Goal: Task Accomplishment & Management: Use online tool/utility

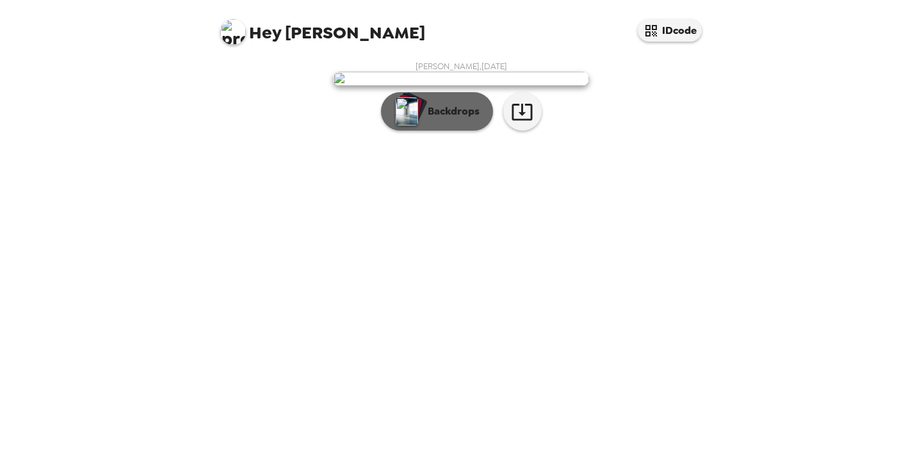
click at [440, 119] on p "Backdrops" at bounding box center [450, 111] width 58 height 15
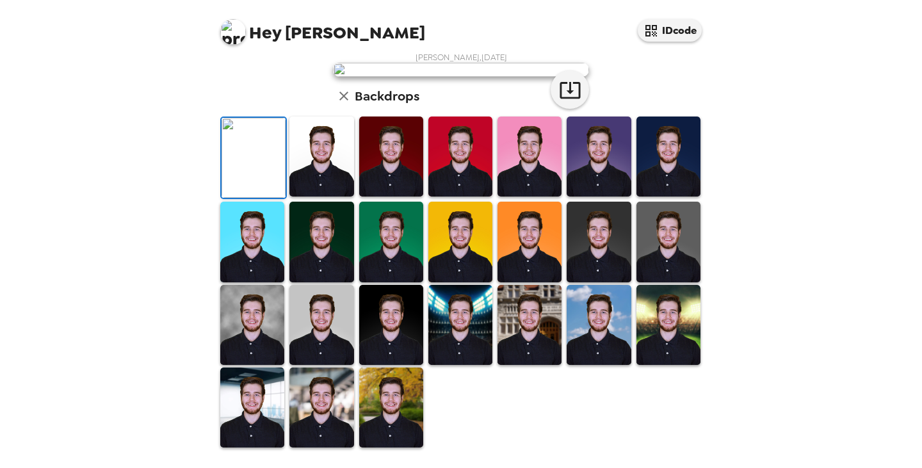
scroll to position [297, 0]
click at [395, 409] on img at bounding box center [391, 408] width 64 height 80
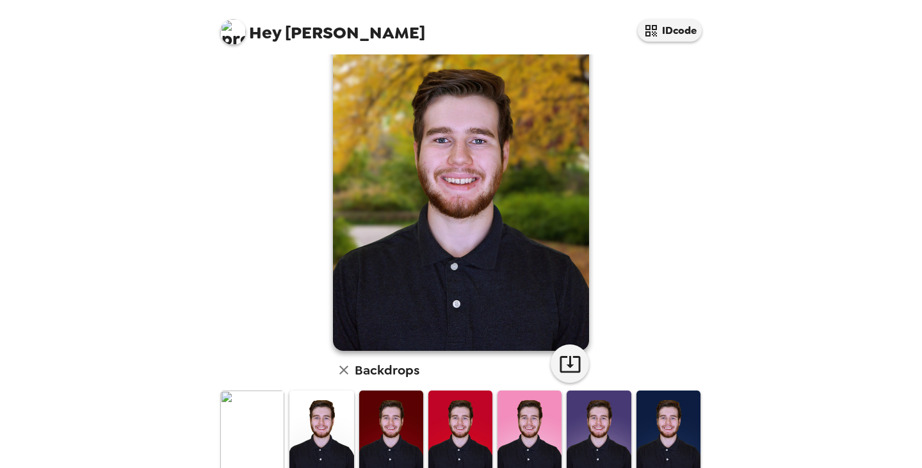
scroll to position [0, 0]
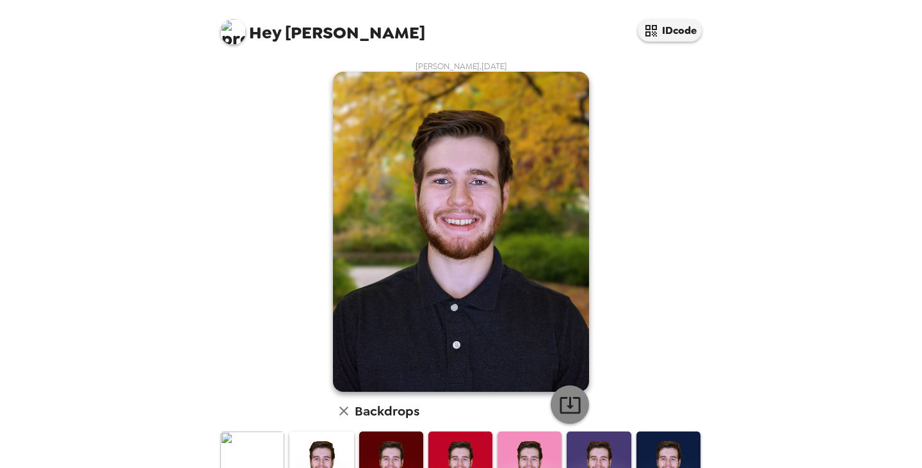
click at [569, 401] on icon "button" at bounding box center [570, 405] width 22 height 22
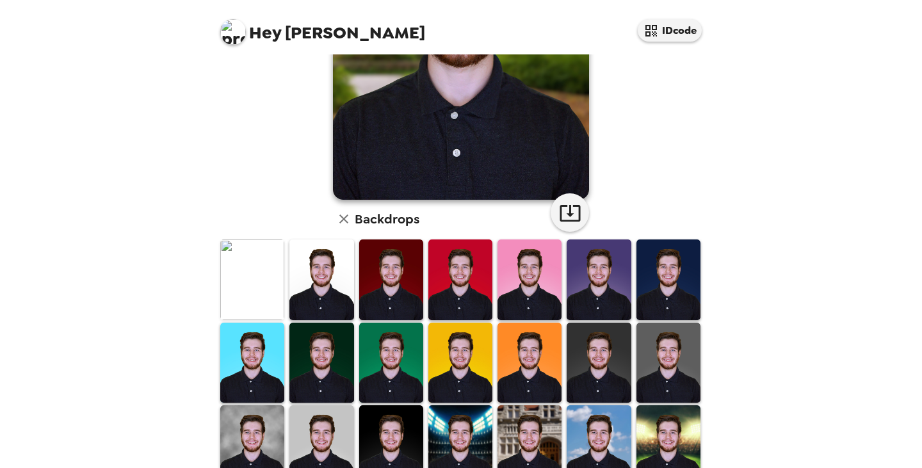
scroll to position [256, 0]
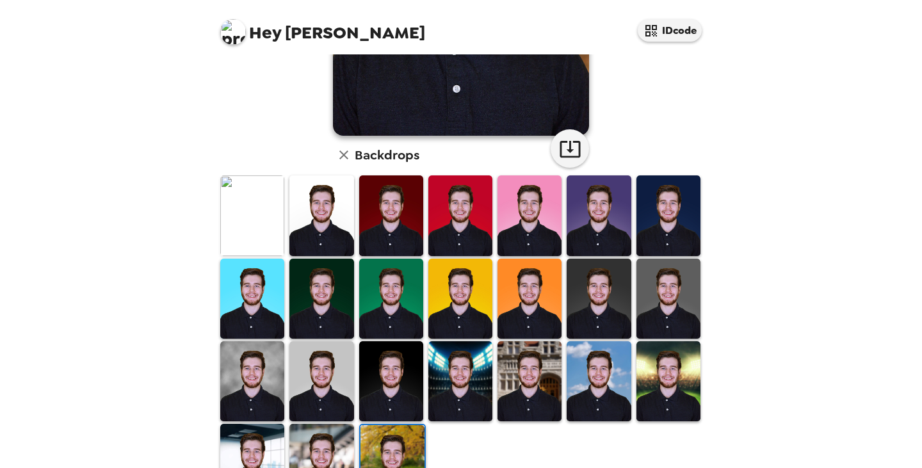
click at [400, 215] on img at bounding box center [391, 216] width 64 height 80
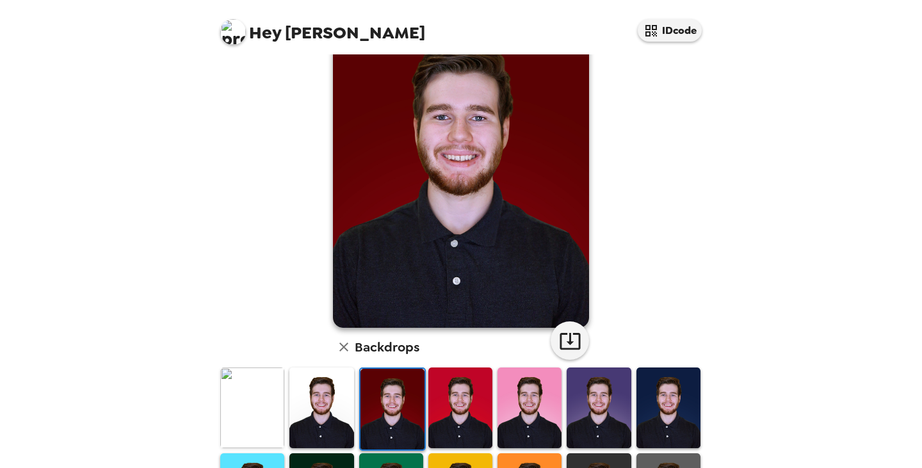
scroll to position [0, 0]
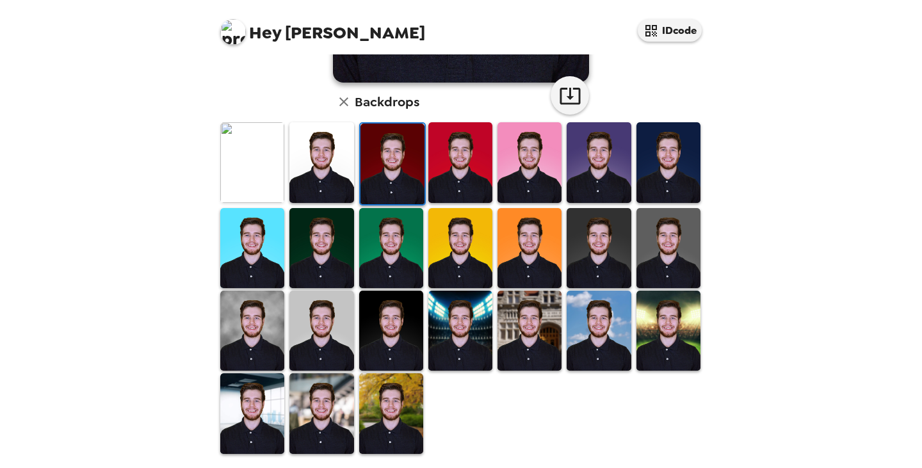
drag, startPoint x: 597, startPoint y: 236, endPoint x: 623, endPoint y: 273, distance: 45.5
click at [596, 236] on img at bounding box center [599, 248] width 64 height 80
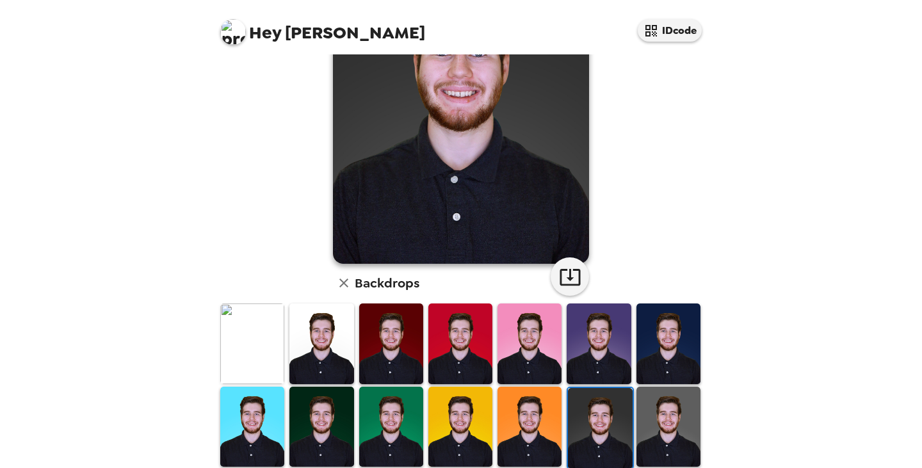
scroll to position [256, 0]
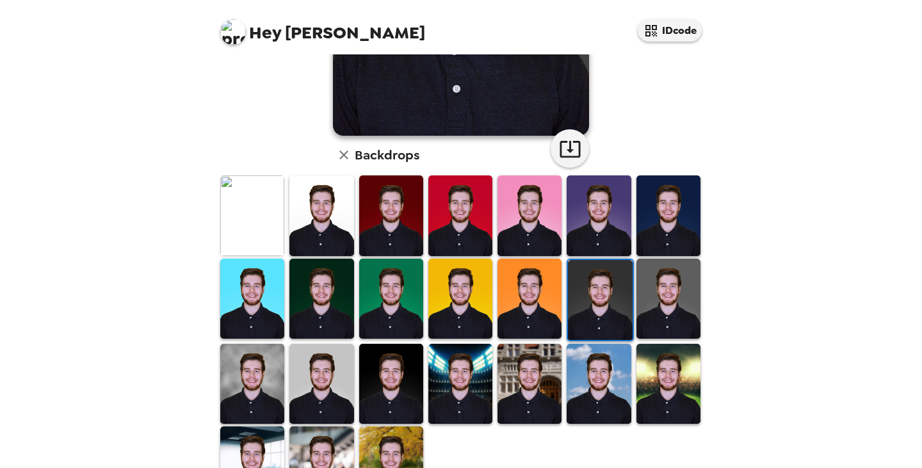
click at [245, 354] on img at bounding box center [252, 384] width 64 height 80
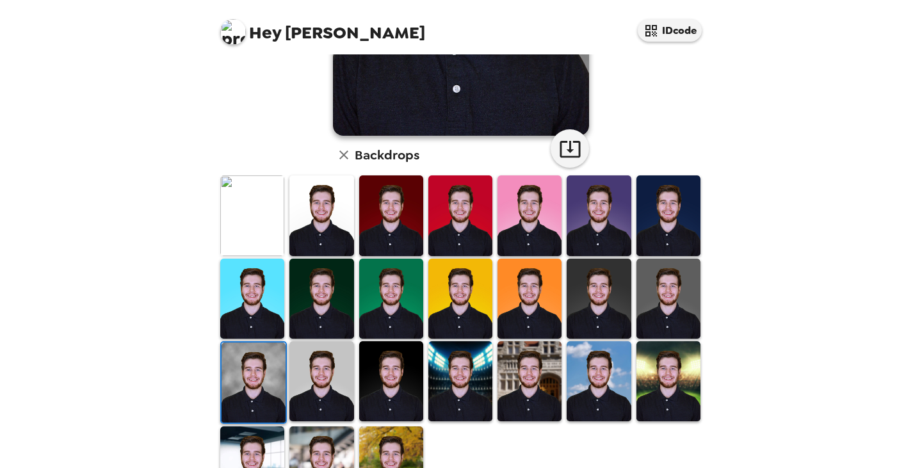
drag, startPoint x: 331, startPoint y: 396, endPoint x: 479, endPoint y: 393, distance: 148.6
click at [331, 395] on img at bounding box center [322, 381] width 64 height 80
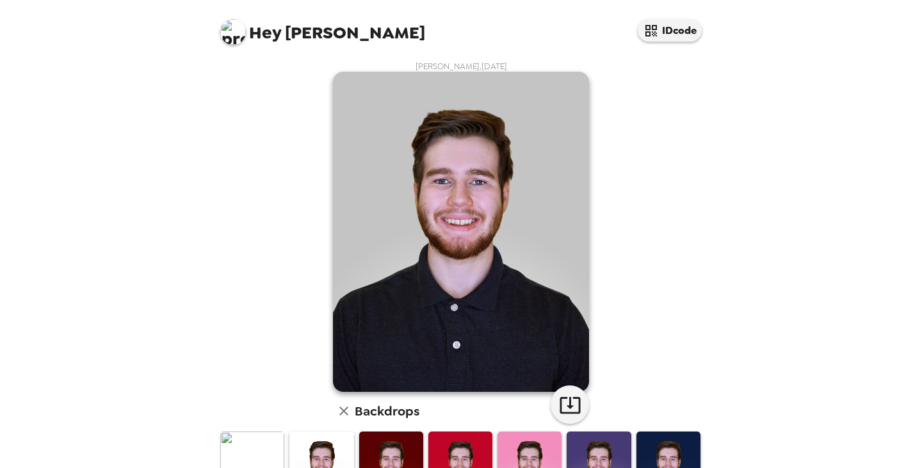
scroll to position [128, 0]
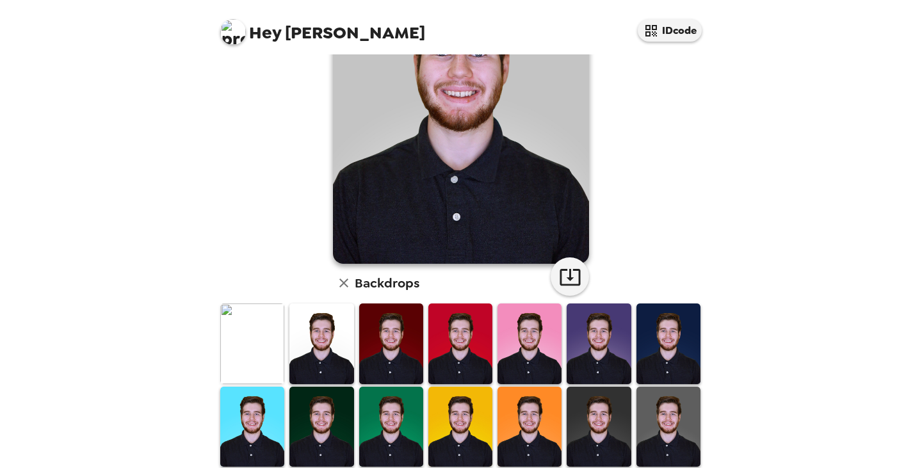
click at [237, 345] on img at bounding box center [252, 344] width 64 height 80
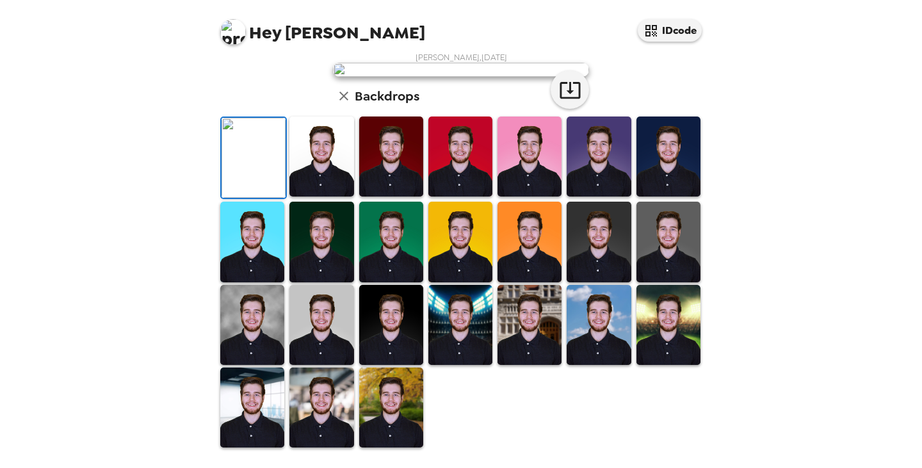
scroll to position [309, 0]
click at [254, 327] on img at bounding box center [252, 325] width 64 height 80
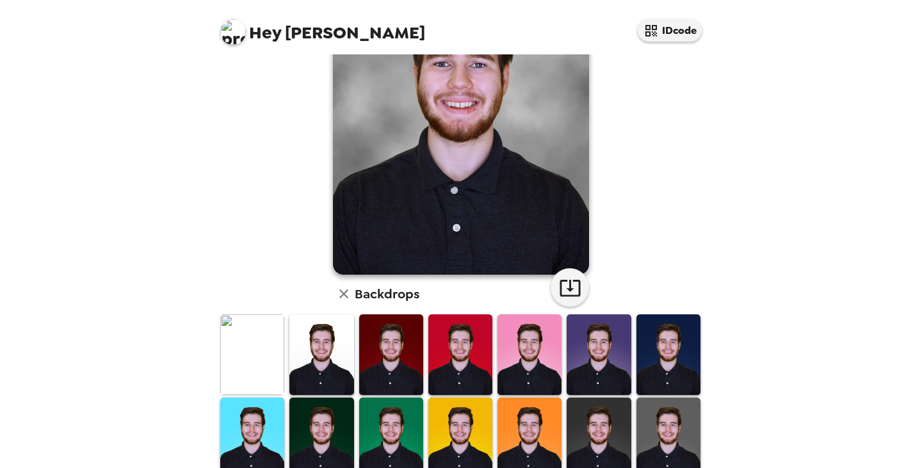
scroll to position [0, 0]
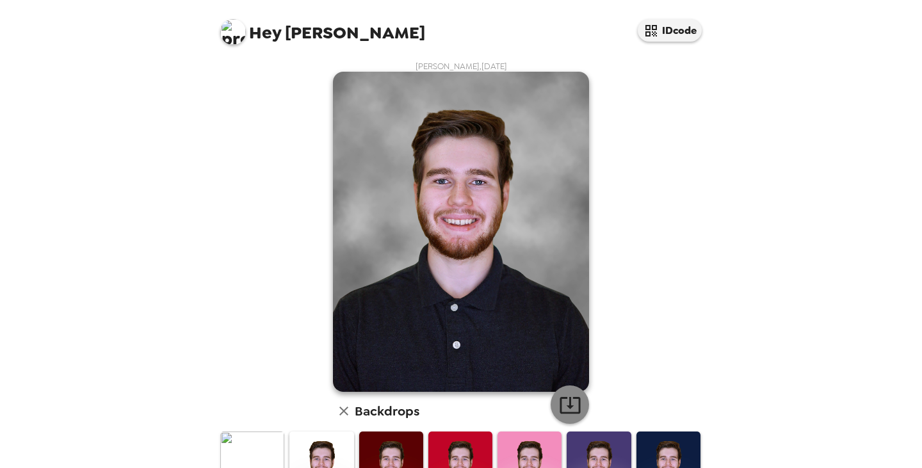
click at [561, 400] on icon "button" at bounding box center [570, 405] width 22 height 22
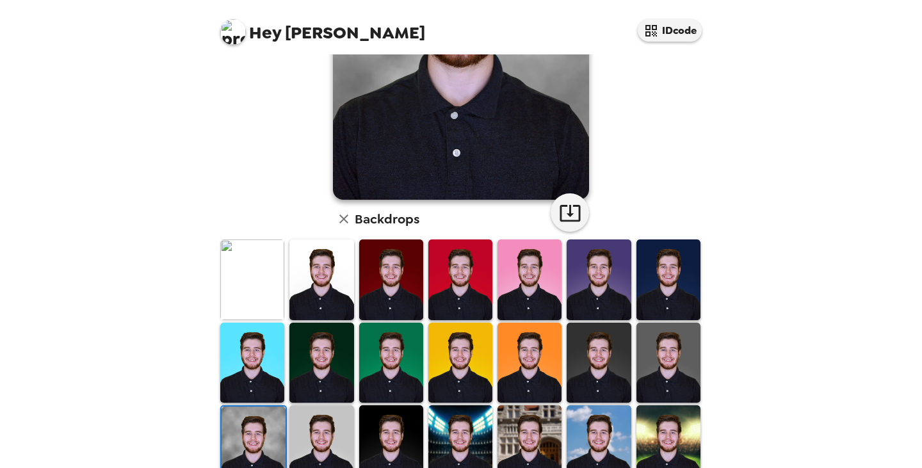
scroll to position [309, 0]
